Goal: Information Seeking & Learning: Learn about a topic

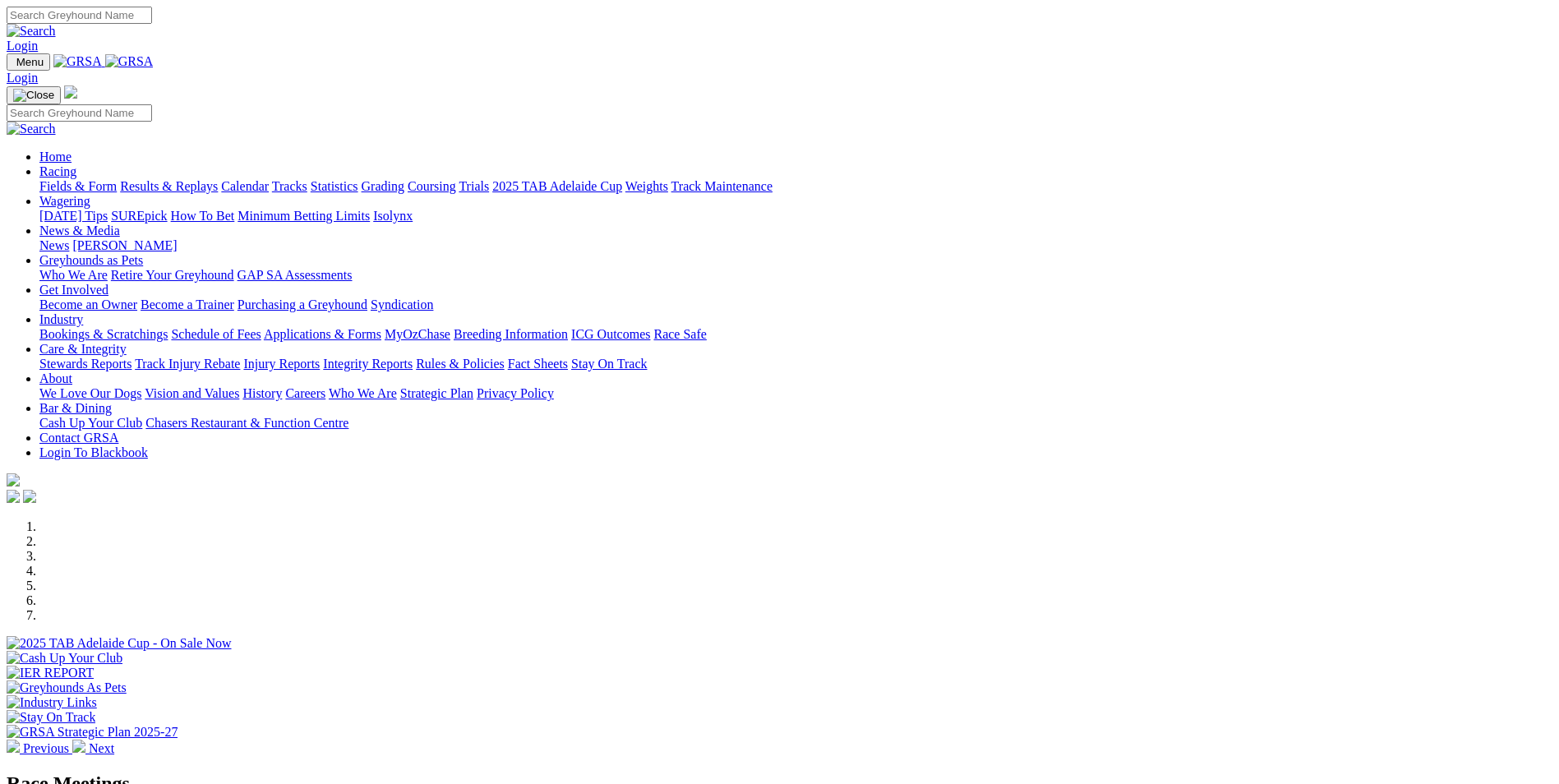
scroll to position [410, 0]
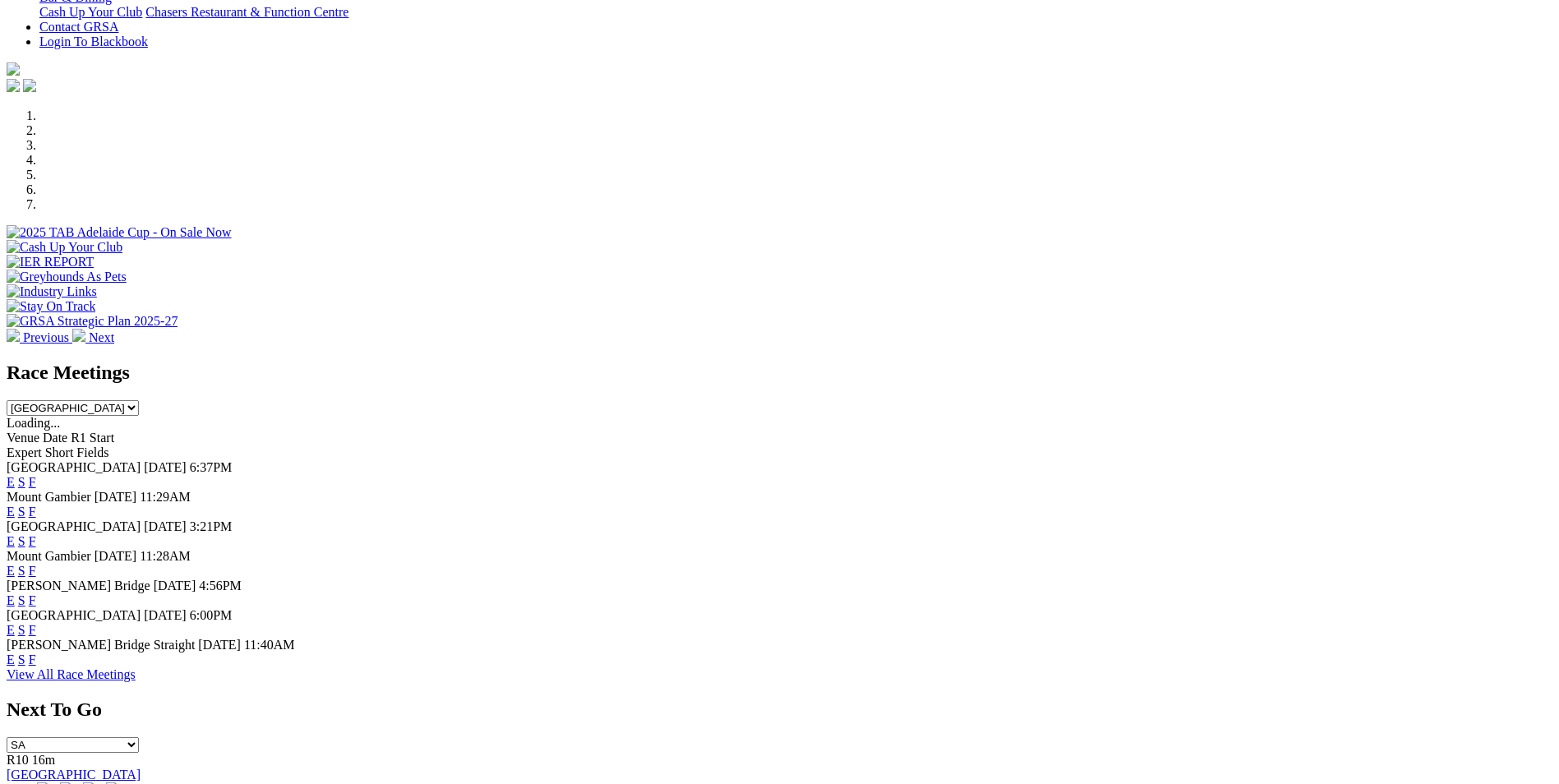
click at [15, 563] on link "E" at bounding box center [10, 570] width 8 height 14
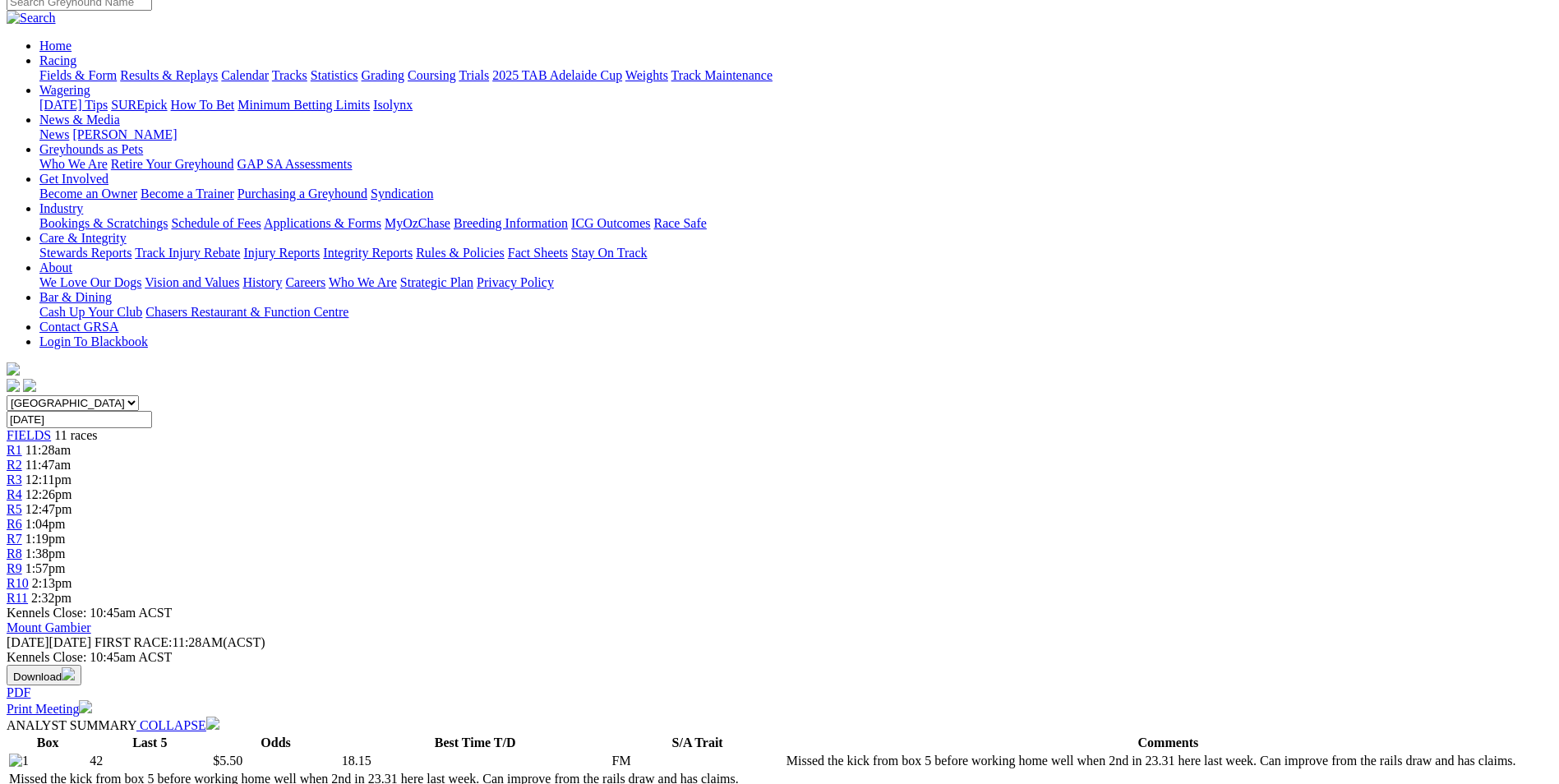
scroll to position [164, 0]
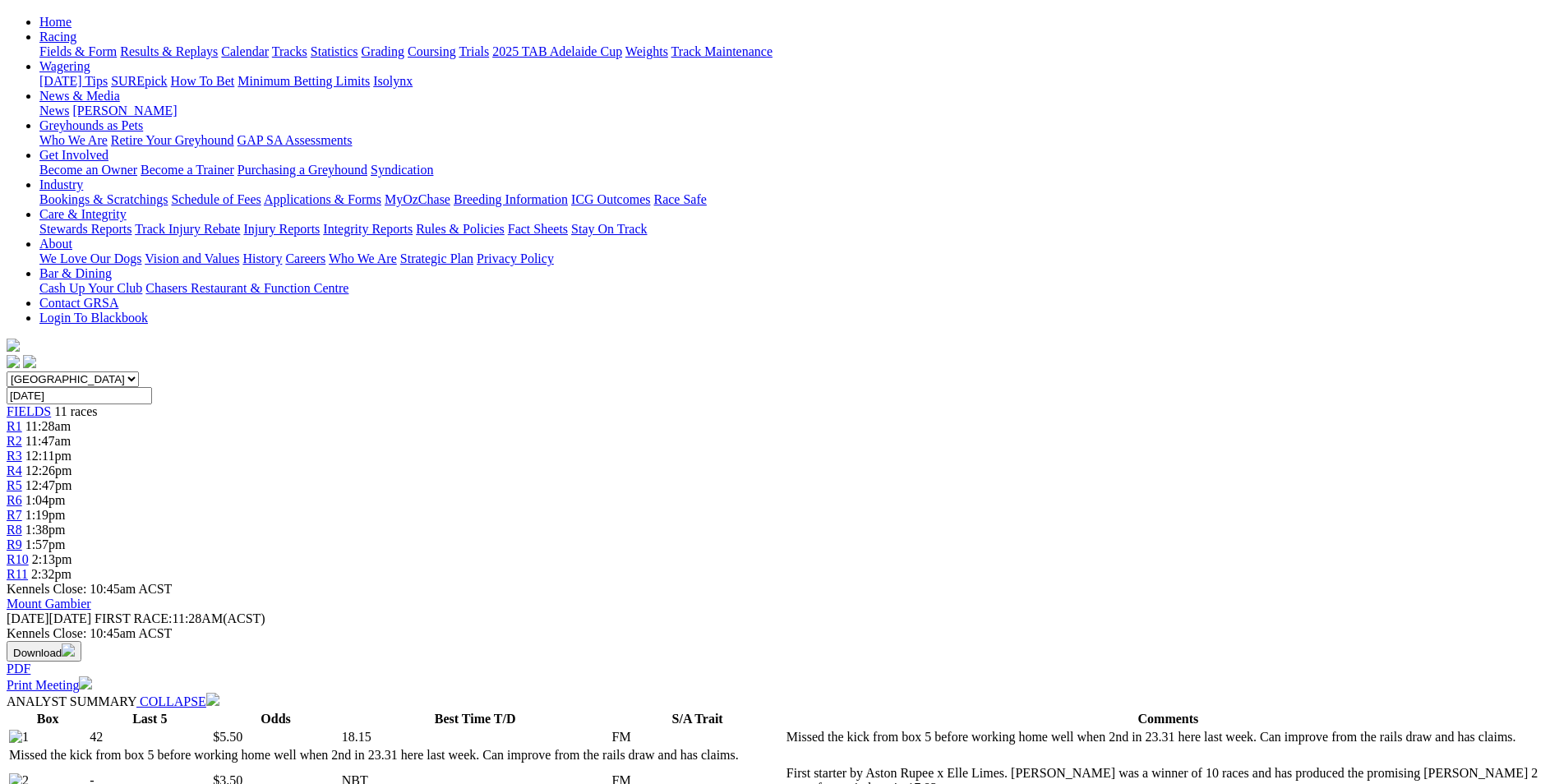
click at [22, 434] on link "R2" at bounding box center [14, 441] width 16 height 14
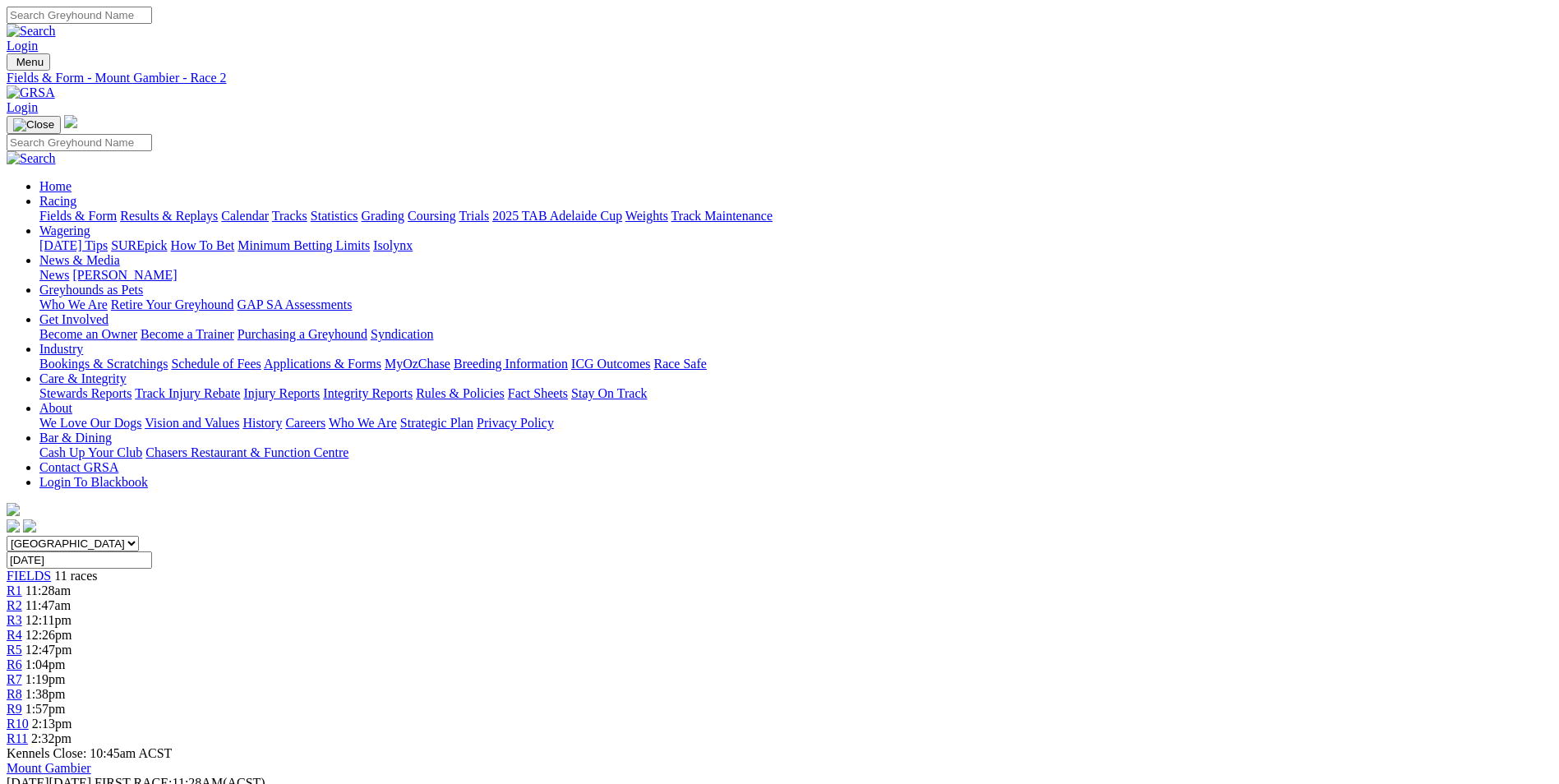
click at [22, 613] on span "R3" at bounding box center [14, 619] width 16 height 14
